Goal: Navigation & Orientation: Find specific page/section

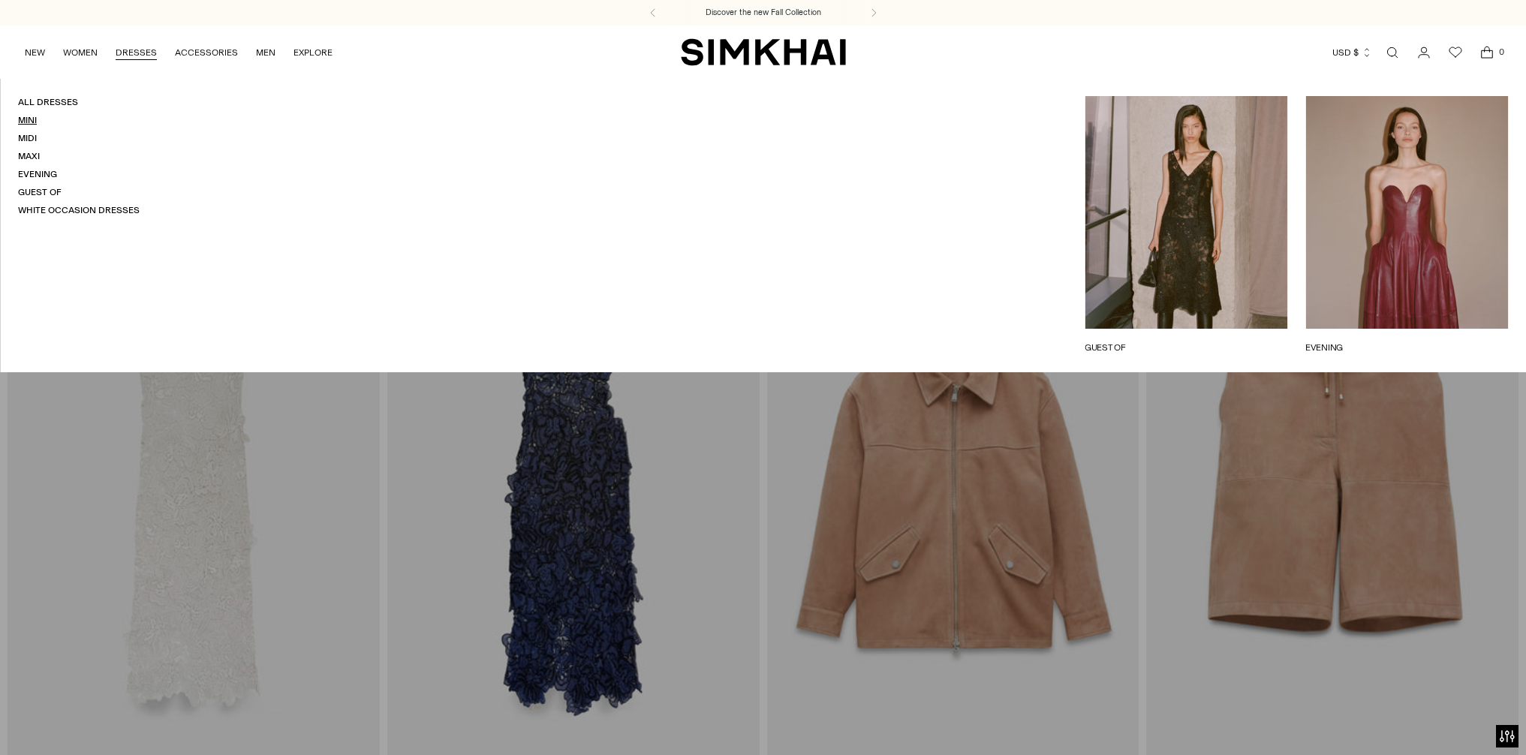
click at [32, 121] on link "Mini" at bounding box center [27, 120] width 19 height 11
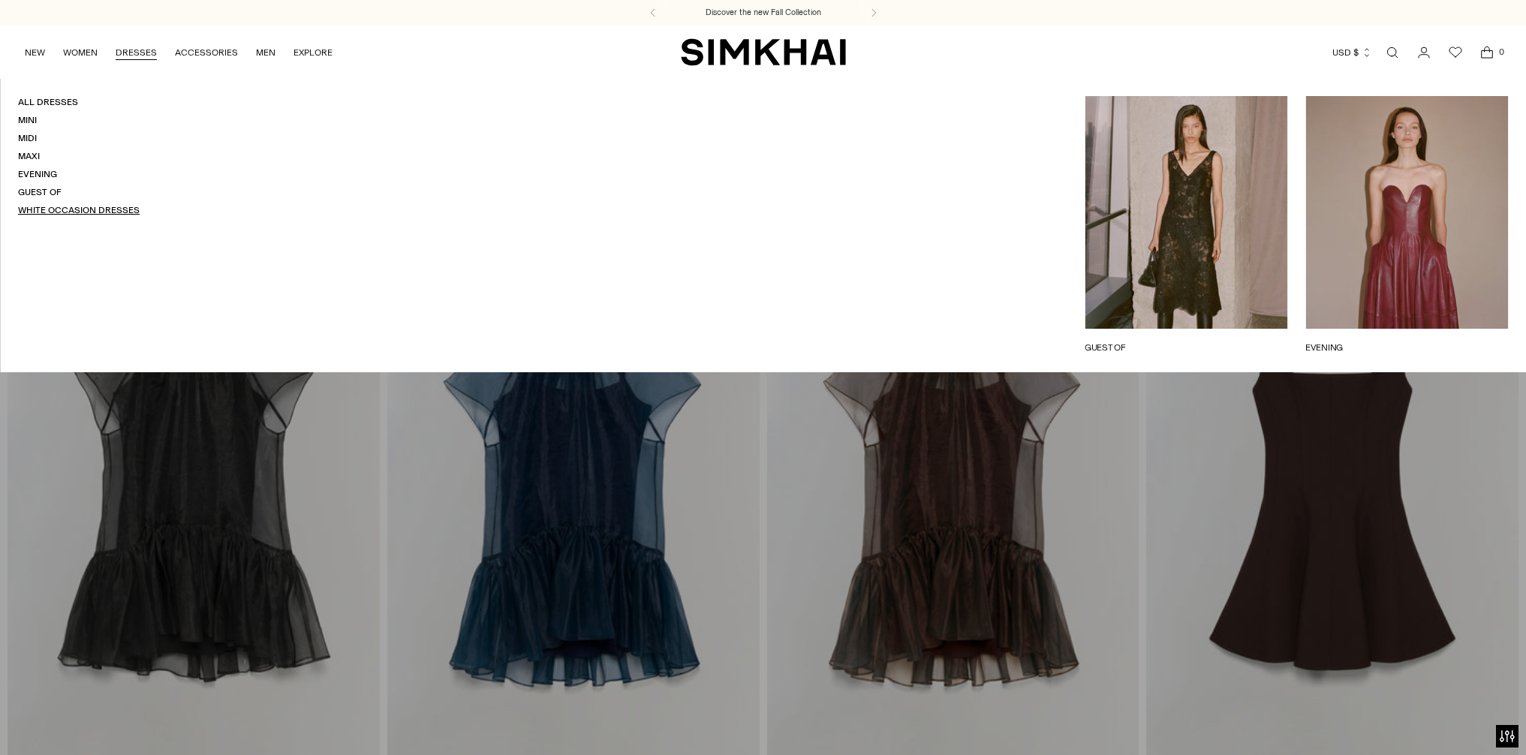
click at [79, 205] on link "White Occasion Dresses" at bounding box center [79, 210] width 122 height 11
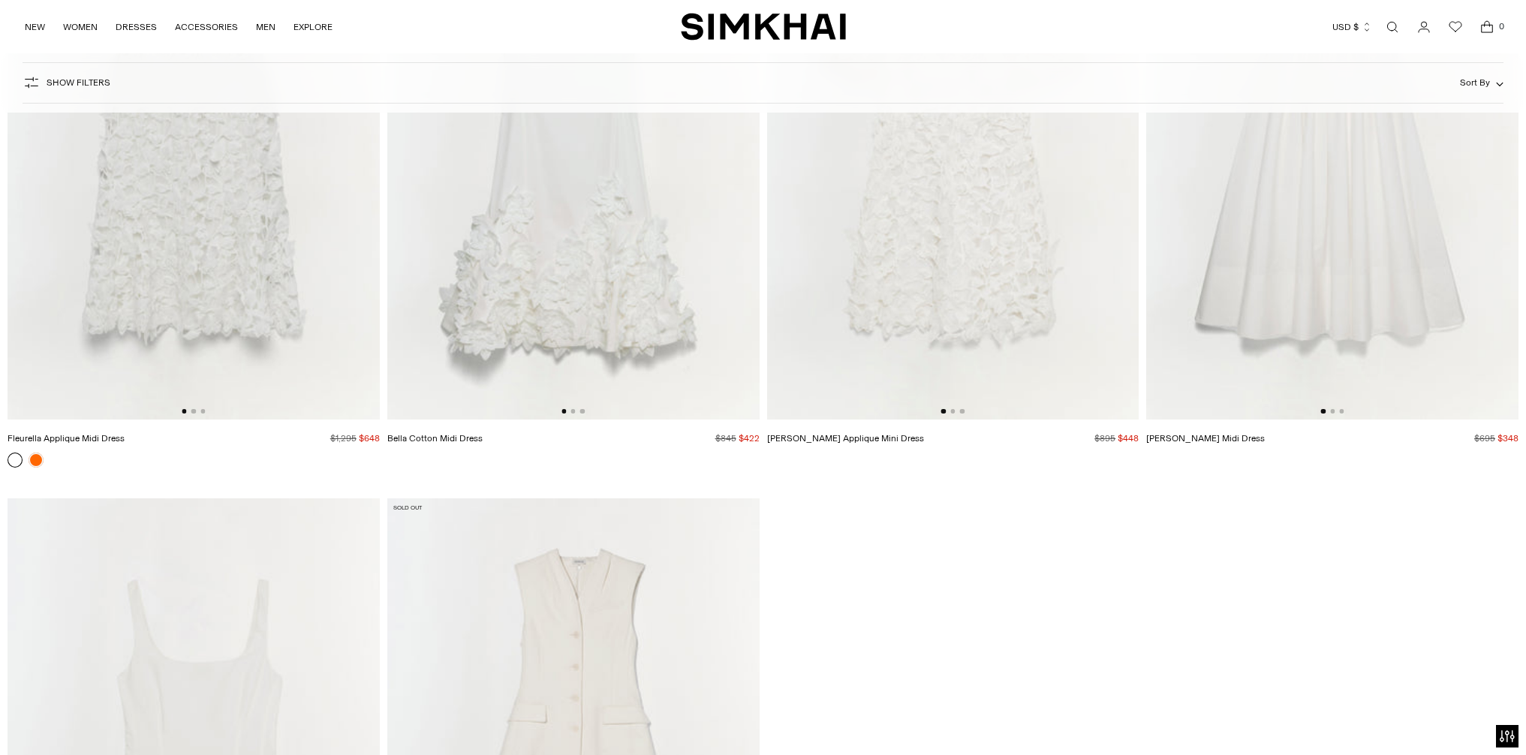
scroll to position [10872, 0]
